Goal: Transaction & Acquisition: Purchase product/service

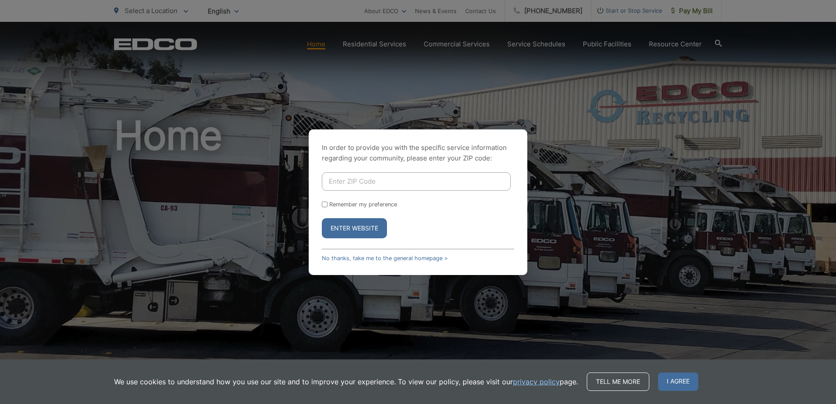
click at [410, 185] on input "Enter ZIP Code" at bounding box center [416, 181] width 189 height 18
type input "92067"
click at [322, 218] on button "Enter Website" at bounding box center [354, 228] width 65 height 20
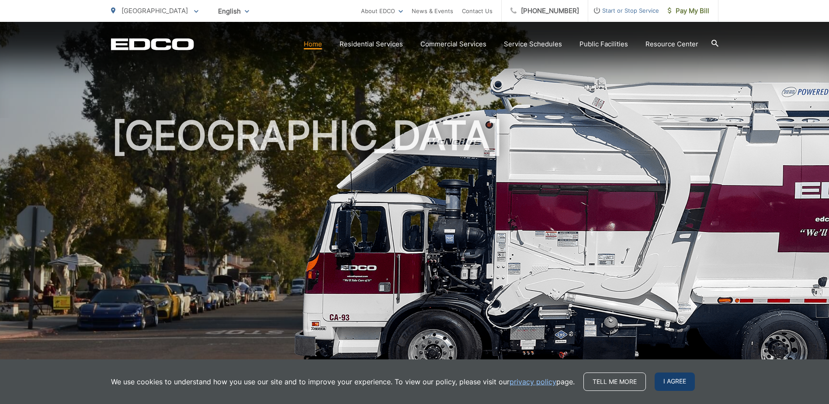
click at [663, 377] on span "I agree" at bounding box center [675, 382] width 40 height 18
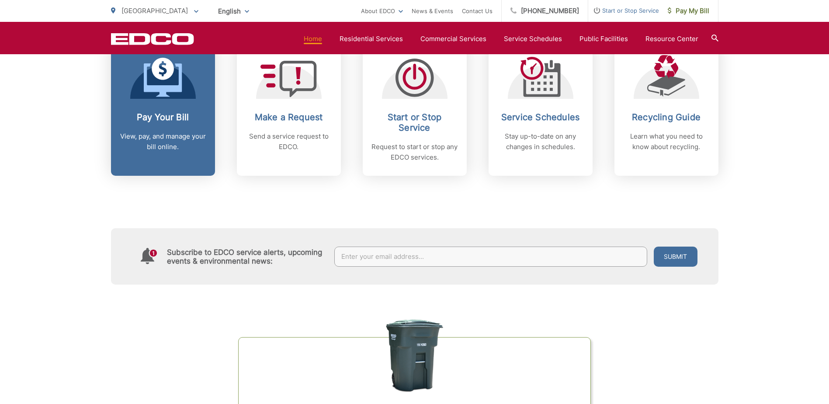
scroll to position [394, 0]
click at [194, 101] on link "Pay Your Bill View, pay, and manage your bill online." at bounding box center [163, 109] width 104 height 134
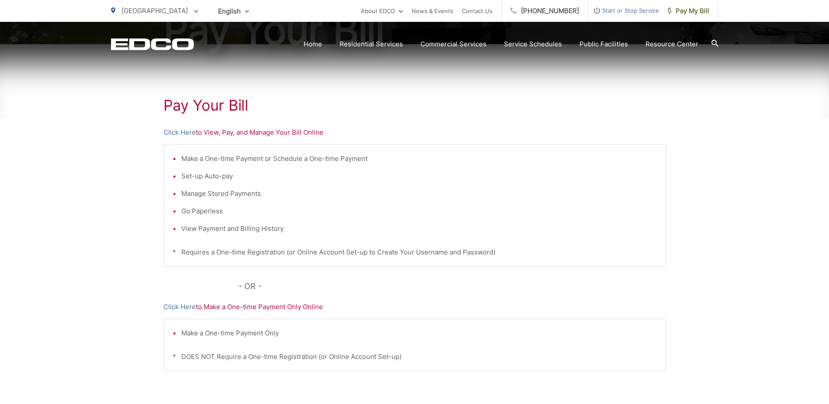
scroll to position [130, 0]
click at [181, 136] on link "Click Here" at bounding box center [180, 133] width 32 height 10
